Goal: Information Seeking & Learning: Check status

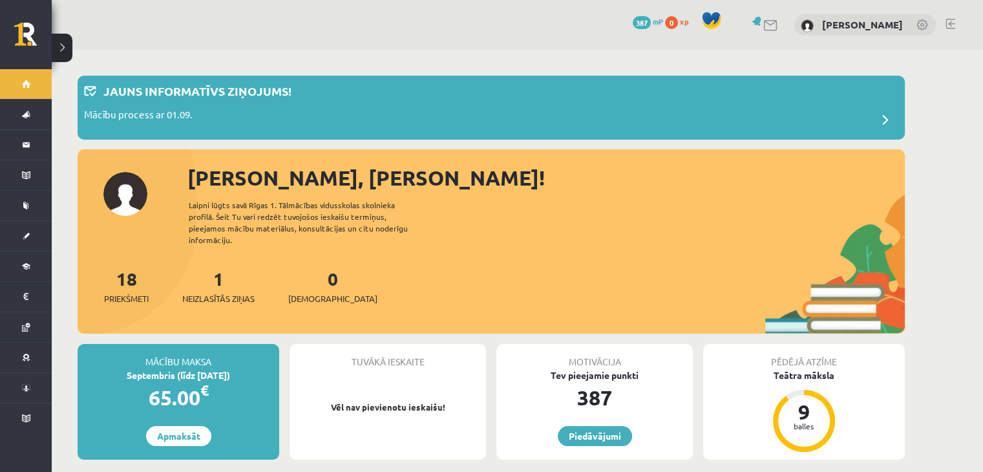
click at [763, 29] on link at bounding box center [771, 25] width 16 height 11
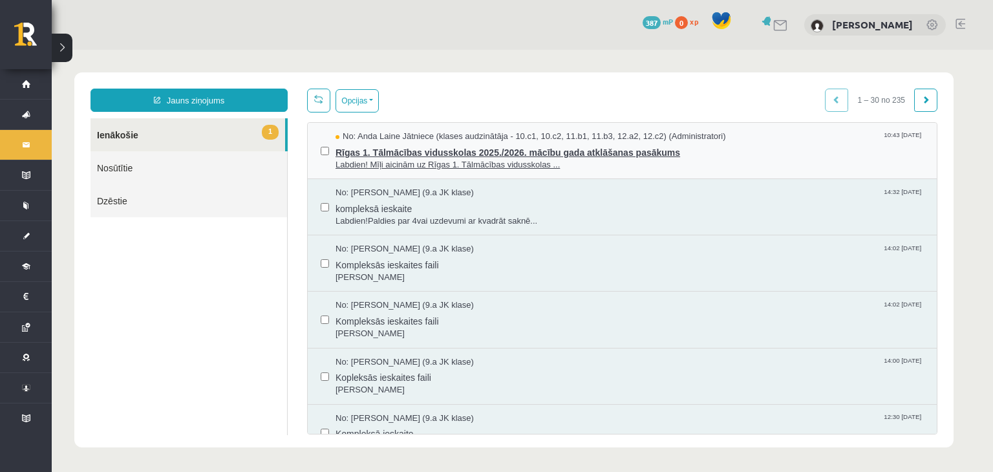
click at [480, 149] on span "Rīgas 1. Tālmācības vidusskolas 2025./2026. mācību gada atklāšanas pasākums" at bounding box center [629, 151] width 588 height 16
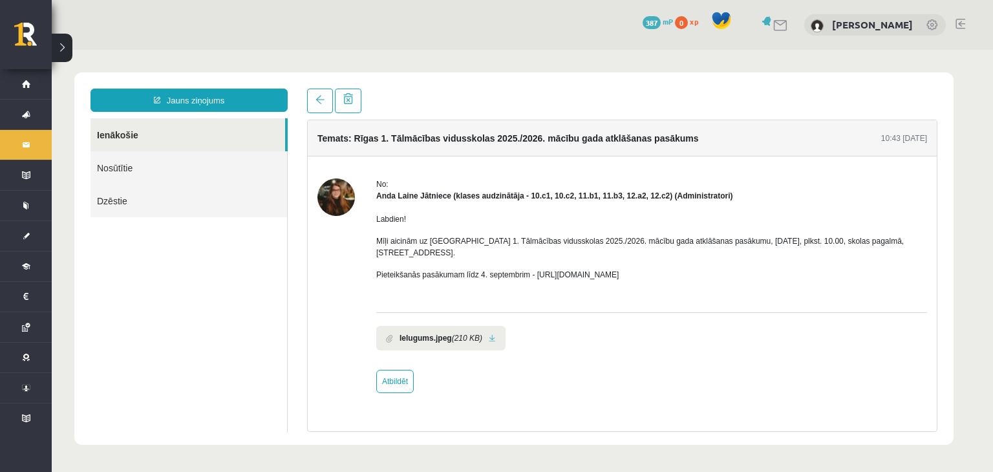
click at [450, 332] on b "Ielugums.jpeg" at bounding box center [425, 338] width 52 height 12
click at [319, 96] on span at bounding box center [319, 99] width 9 height 9
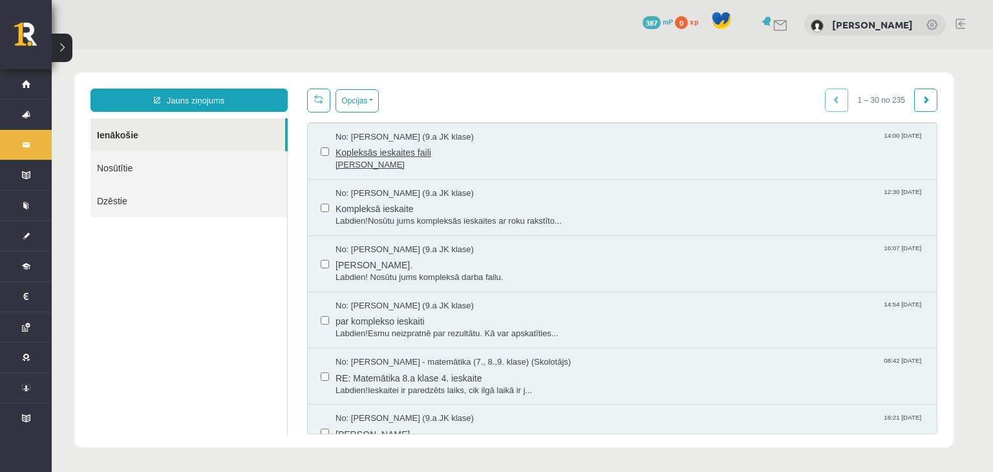
scroll to position [259, 0]
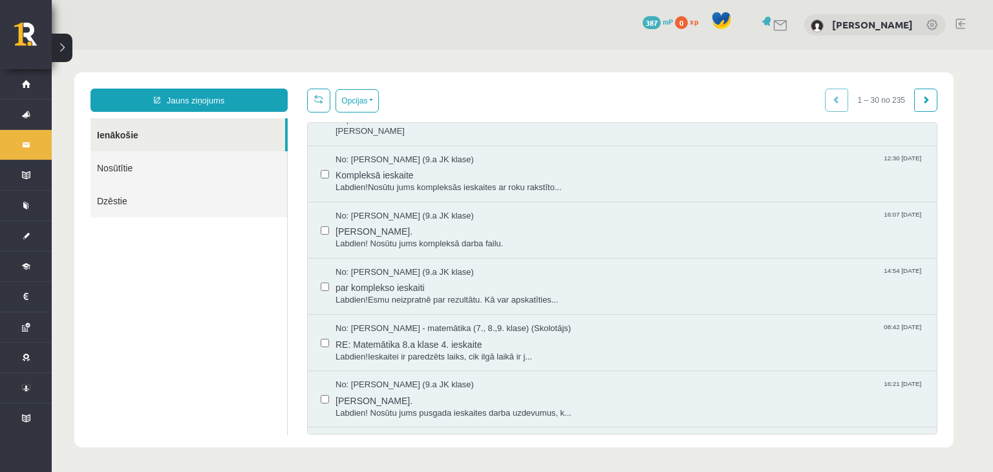
click at [773, 23] on link at bounding box center [781, 25] width 16 height 11
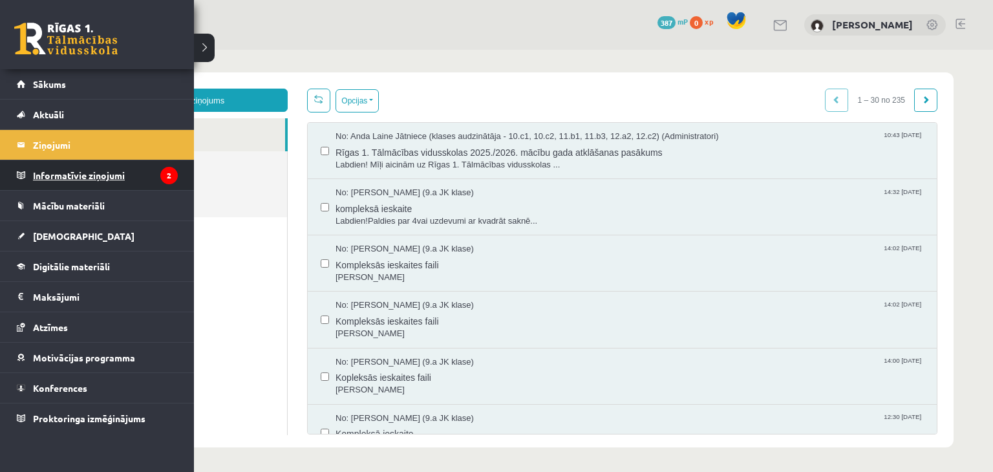
click at [44, 176] on legend "Informatīvie ziņojumi 2" at bounding box center [105, 175] width 145 height 30
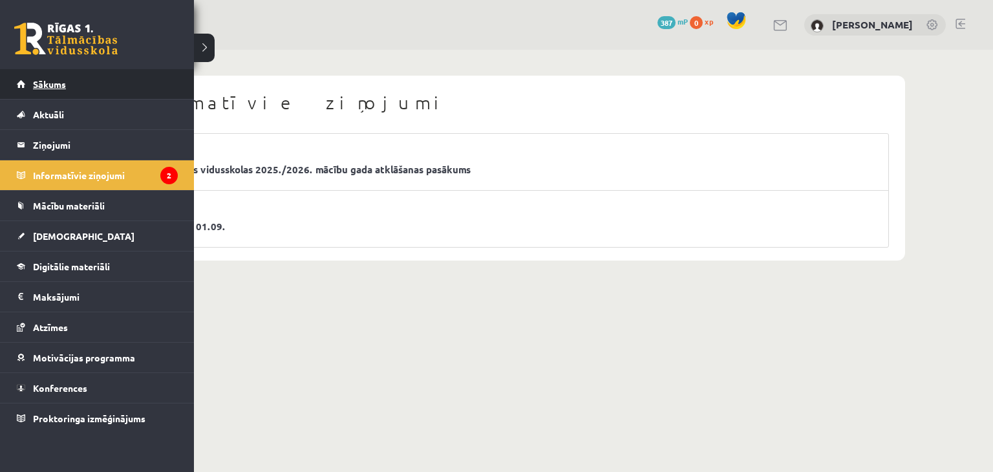
click at [50, 80] on span "Sākums" at bounding box center [49, 84] width 33 height 12
